Goal: Go to known website: Go to known website

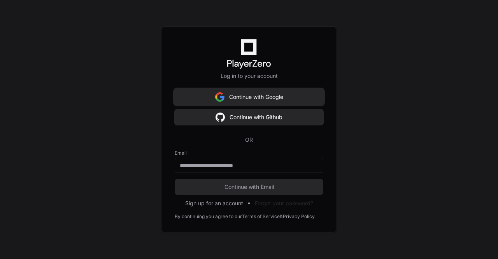
click at [236, 101] on button "Continue with Google" at bounding box center [249, 97] width 149 height 16
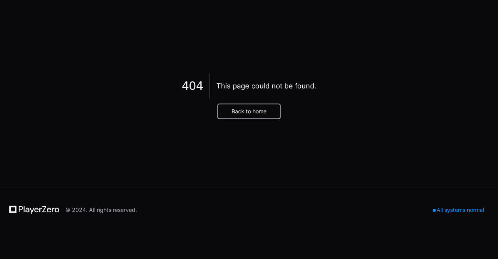
click at [256, 112] on button "Back to home" at bounding box center [249, 111] width 62 height 15
click at [224, 111] on button "Back to home" at bounding box center [249, 111] width 62 height 15
click at [238, 118] on button "Back to home" at bounding box center [249, 111] width 62 height 15
click at [236, 115] on button "Back to home" at bounding box center [249, 111] width 62 height 15
